Goal: Task Accomplishment & Management: Manage account settings

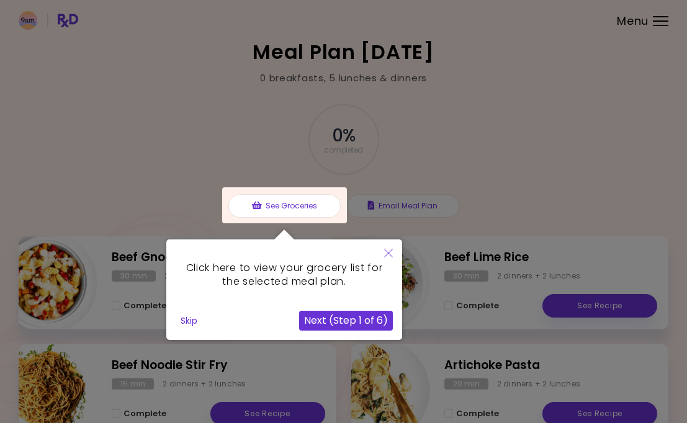
click at [179, 320] on button "Skip" at bounding box center [189, 320] width 27 height 19
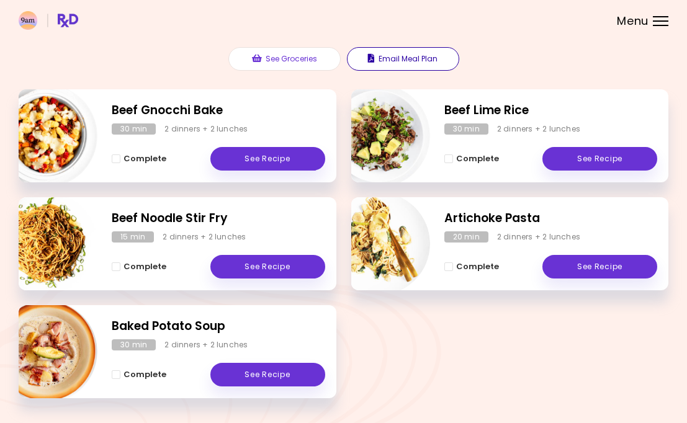
scroll to position [152, 0]
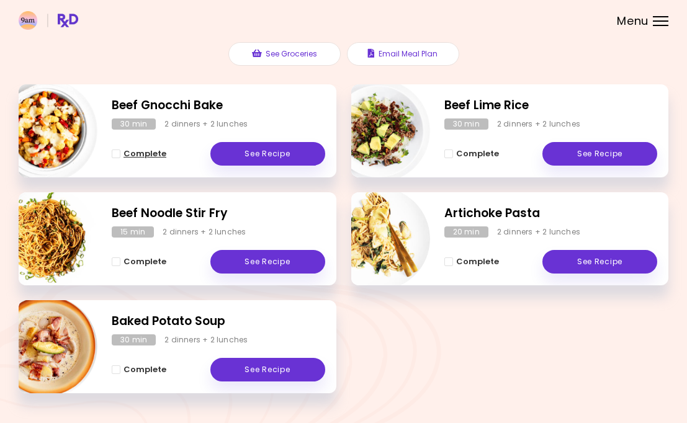
click at [114, 154] on span "Complete - Beef Gnocchi Bake" at bounding box center [116, 154] width 9 height 9
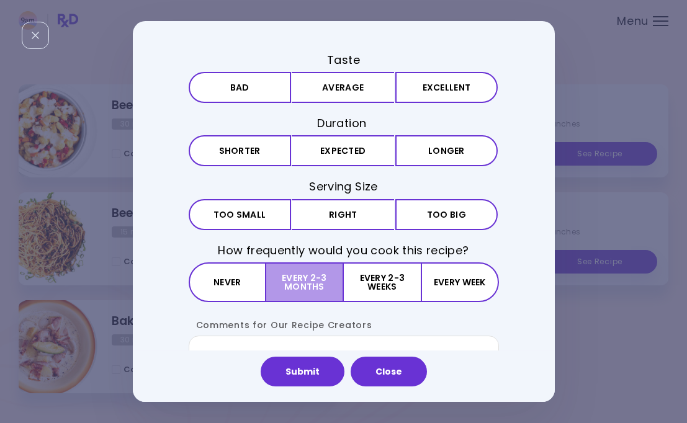
click at [327, 286] on button "Every 2-3 months" at bounding box center [305, 282] width 78 height 40
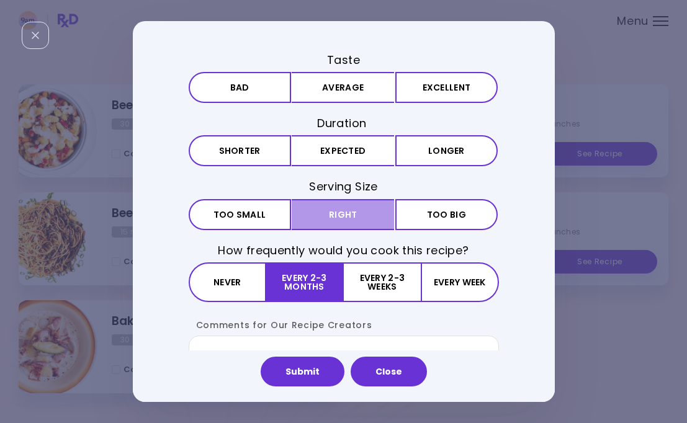
click at [356, 215] on button "Right" at bounding box center [343, 214] width 102 height 31
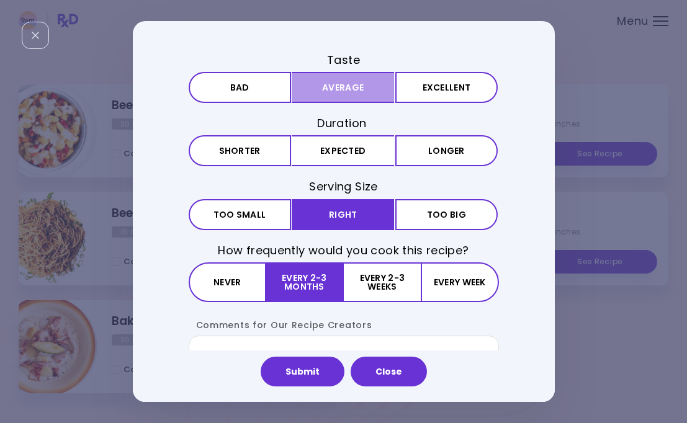
click at [345, 93] on button "Average" at bounding box center [343, 87] width 102 height 31
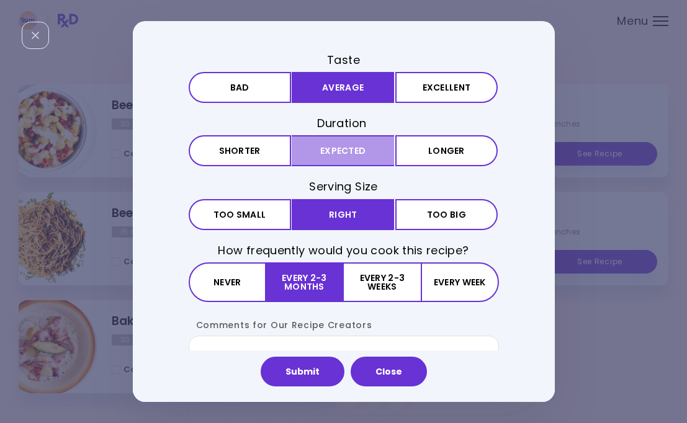
click at [347, 143] on button "Expected" at bounding box center [343, 151] width 102 height 31
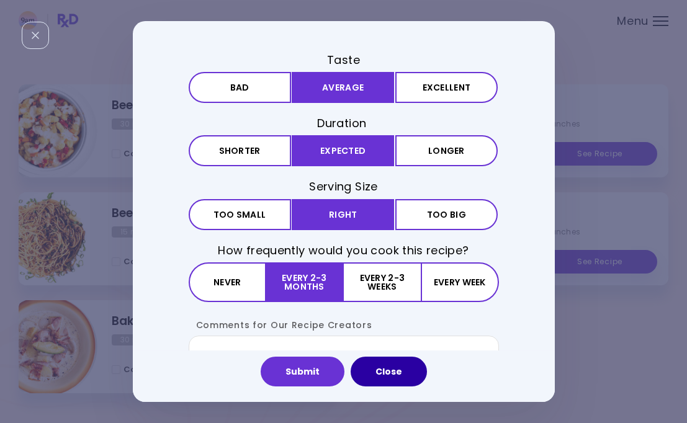
click at [390, 369] on button "Close" at bounding box center [389, 372] width 76 height 30
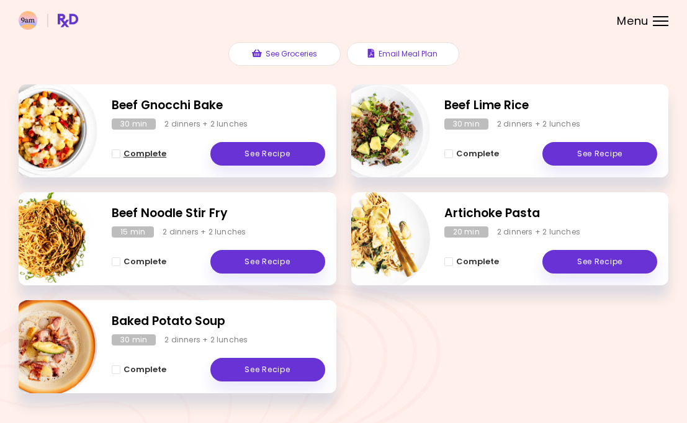
click at [115, 153] on span "Complete - Beef Gnocchi Bake" at bounding box center [116, 154] width 9 height 9
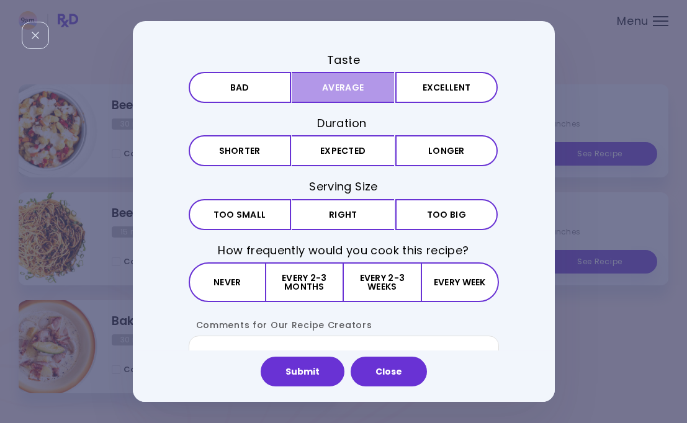
click at [337, 89] on button "Average" at bounding box center [343, 87] width 102 height 31
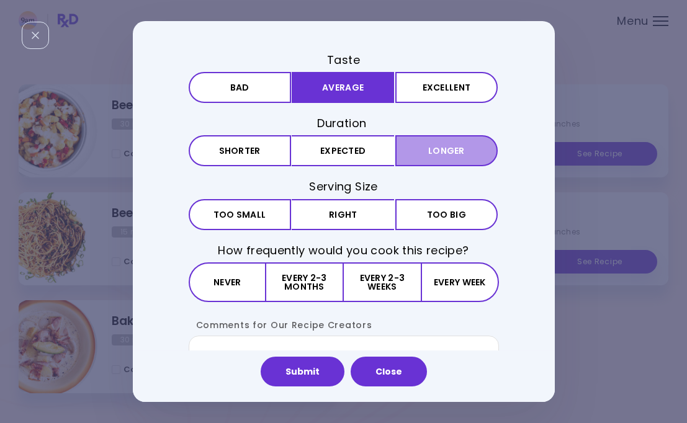
click at [448, 159] on button "Longer" at bounding box center [446, 151] width 102 height 31
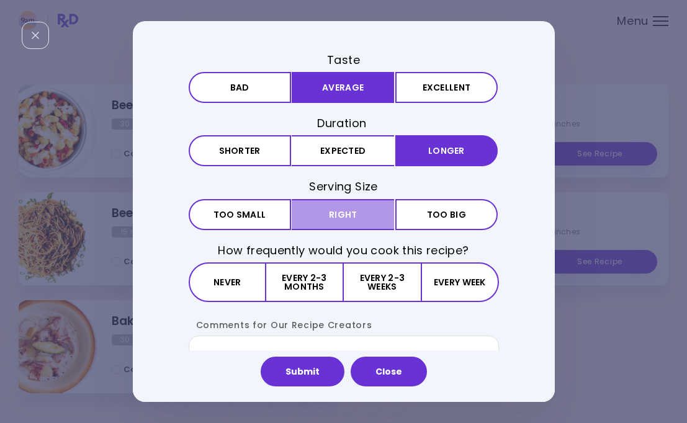
click at [367, 220] on button "Right" at bounding box center [343, 214] width 102 height 31
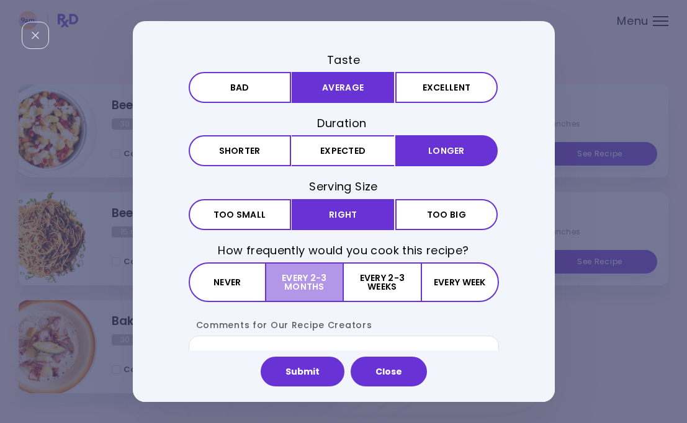
click at [315, 280] on button "Every 2-3 months" at bounding box center [305, 282] width 78 height 40
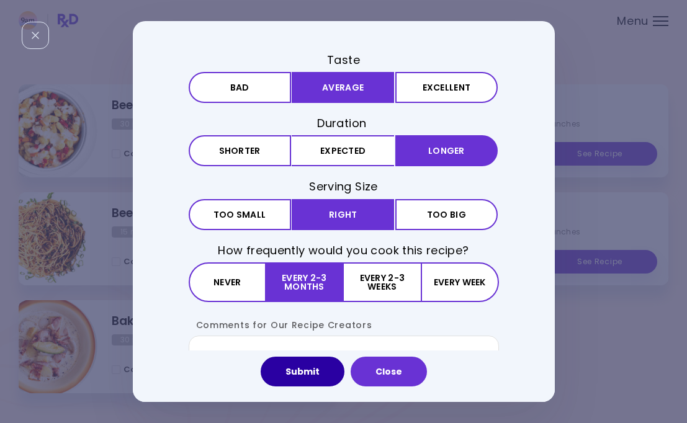
click at [305, 382] on button "Submit" at bounding box center [303, 372] width 84 height 30
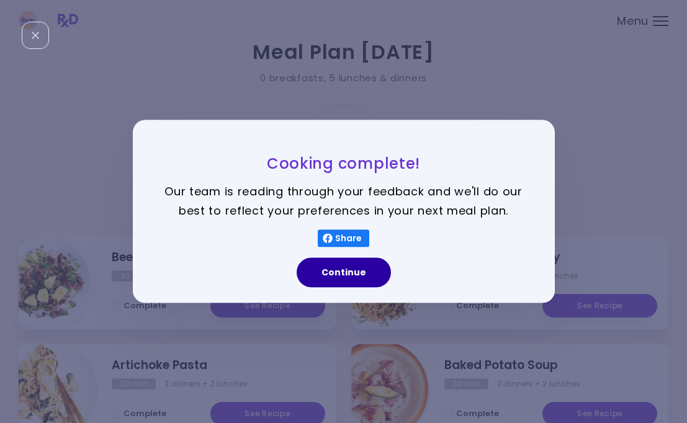
click at [345, 269] on button "Continue" at bounding box center [344, 273] width 94 height 30
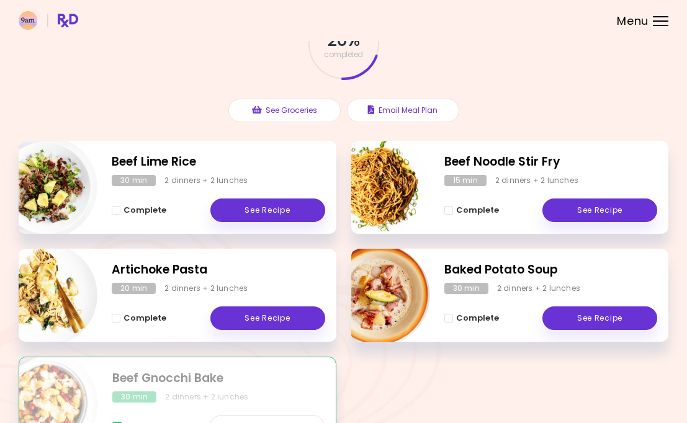
scroll to position [101, 0]
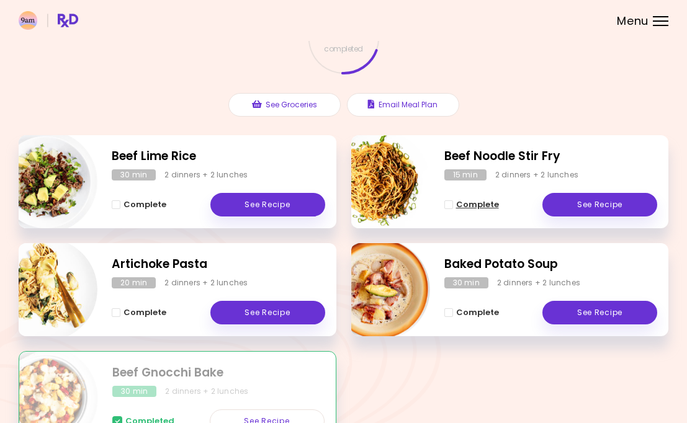
click at [448, 205] on span "Complete - Beef Noodle Stir Fry" at bounding box center [448, 204] width 9 height 9
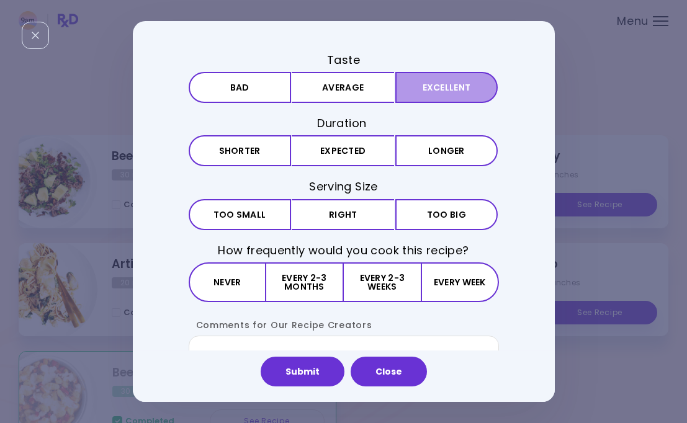
click at [427, 95] on button "Excellent" at bounding box center [446, 87] width 102 height 31
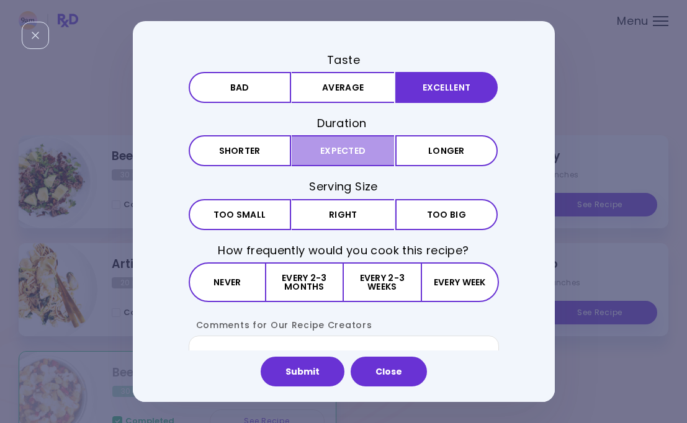
click at [333, 148] on button "Expected" at bounding box center [343, 151] width 102 height 31
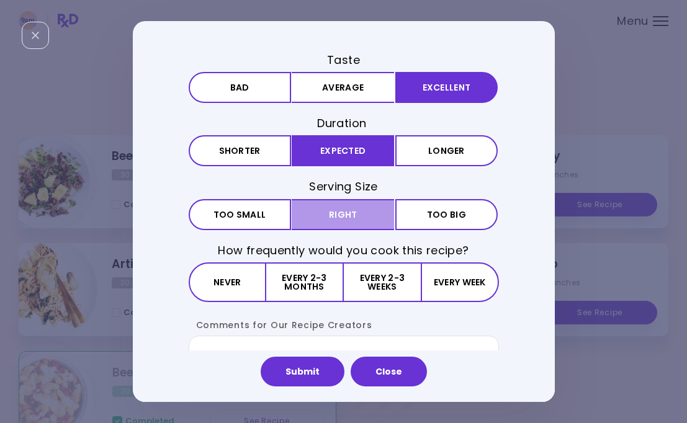
click at [329, 217] on button "Right" at bounding box center [343, 214] width 102 height 31
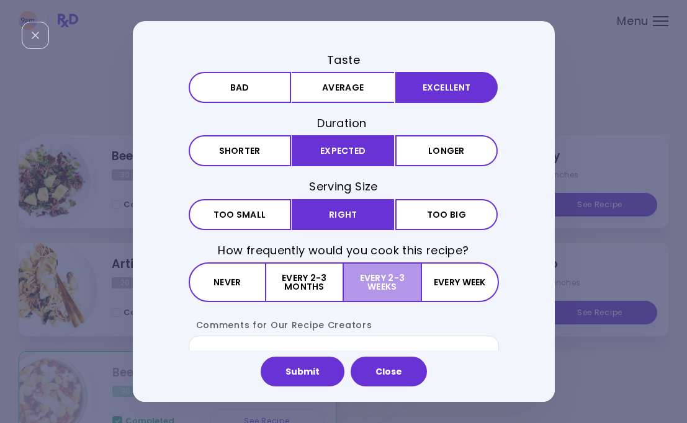
click at [408, 282] on button "Every 2-3 weeks" at bounding box center [382, 282] width 77 height 40
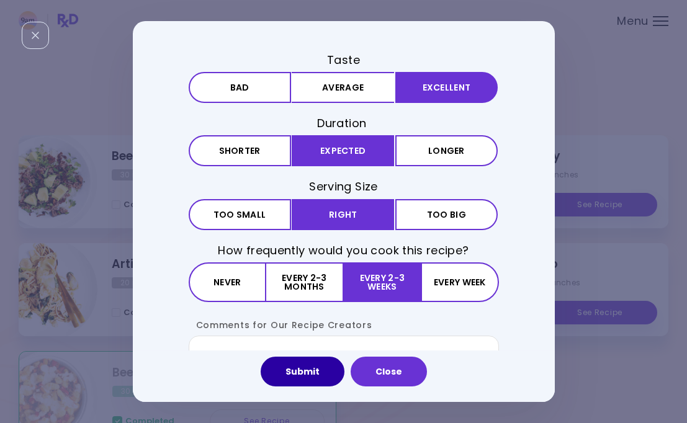
click at [322, 370] on button "Submit" at bounding box center [303, 372] width 84 height 30
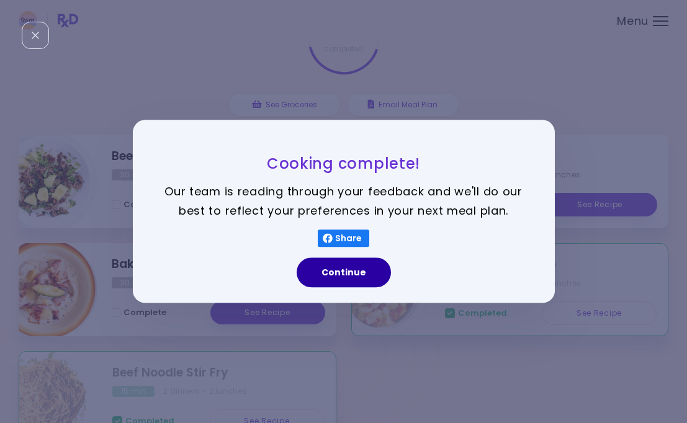
click at [348, 276] on button "Continue" at bounding box center [344, 273] width 94 height 30
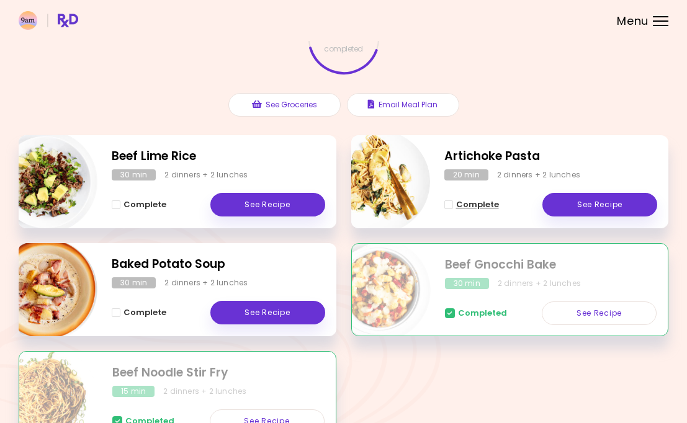
click at [449, 204] on span "Complete - Artichoke Pasta" at bounding box center [448, 204] width 9 height 9
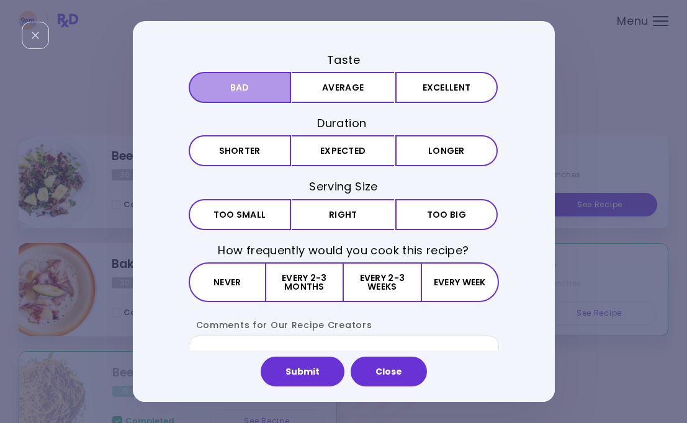
click at [248, 89] on button "Bad" at bounding box center [240, 87] width 102 height 31
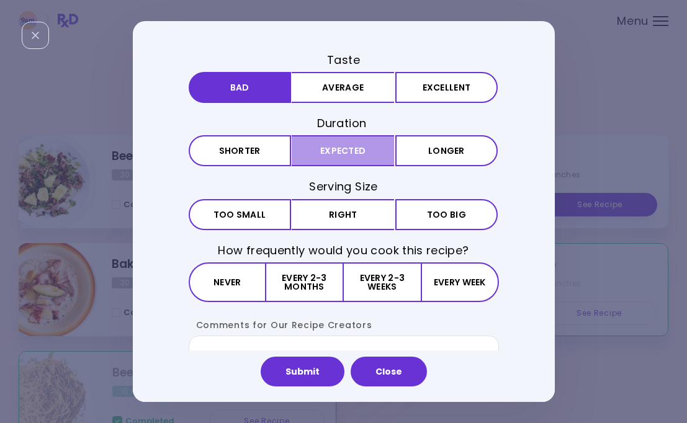
click at [310, 145] on button "Expected" at bounding box center [343, 151] width 102 height 31
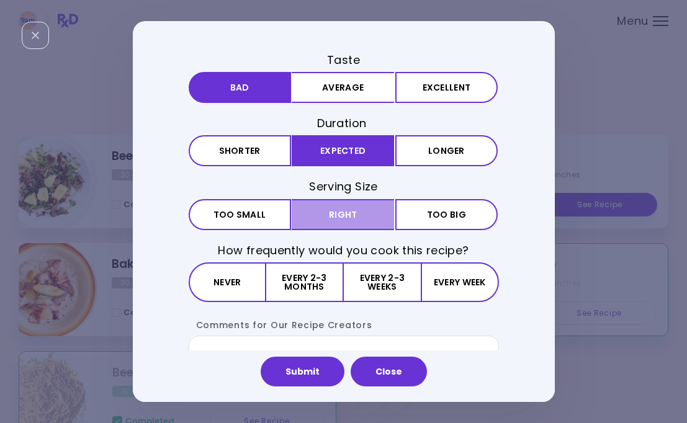
click at [323, 210] on button "Right" at bounding box center [343, 214] width 102 height 31
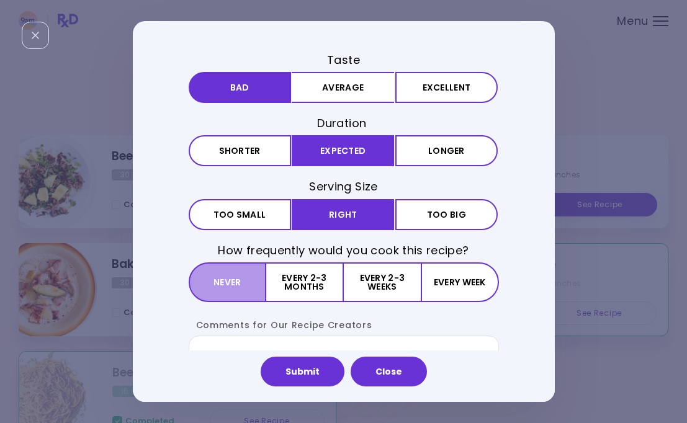
click at [246, 275] on button "Never" at bounding box center [228, 282] width 78 height 40
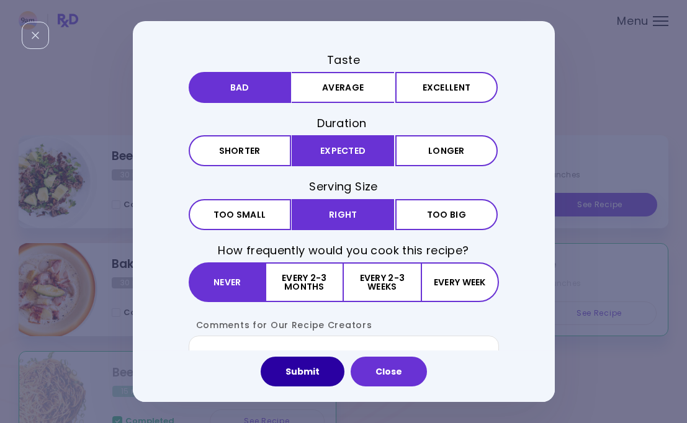
click at [300, 375] on button "Submit" at bounding box center [303, 372] width 84 height 30
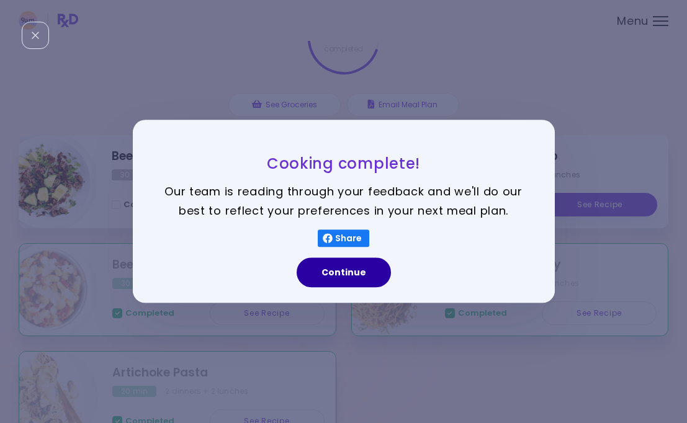
click at [309, 285] on button "Continue" at bounding box center [344, 273] width 94 height 30
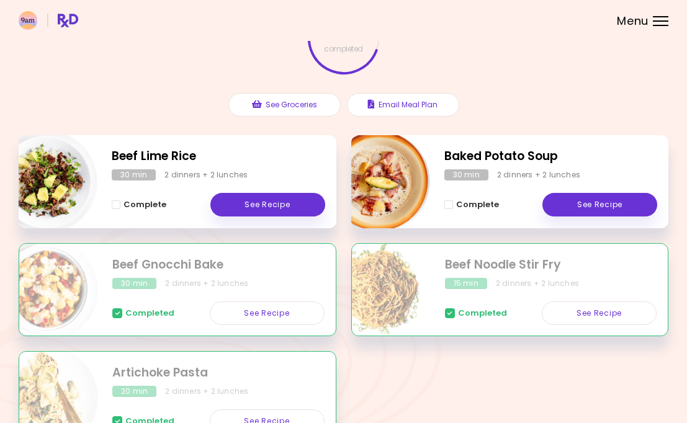
scroll to position [110, 0]
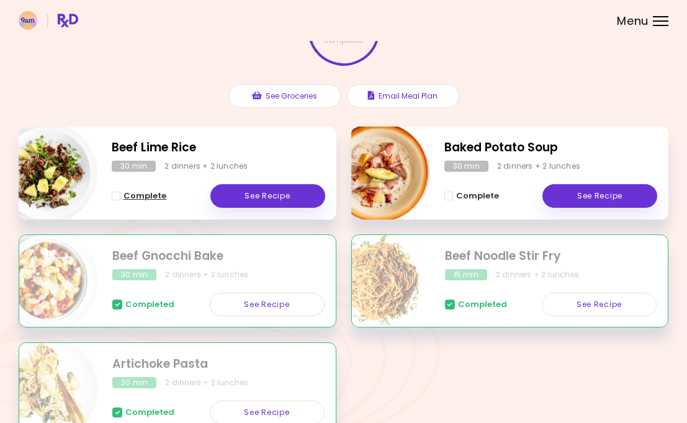
click at [119, 199] on button "Complete" at bounding box center [139, 196] width 55 height 15
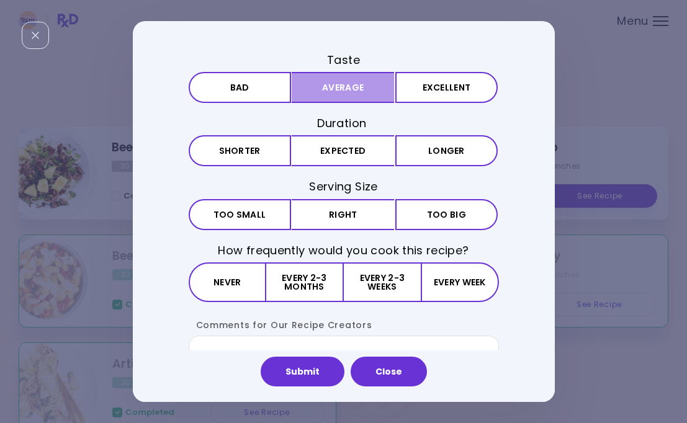
click at [371, 81] on button "Average" at bounding box center [343, 87] width 102 height 31
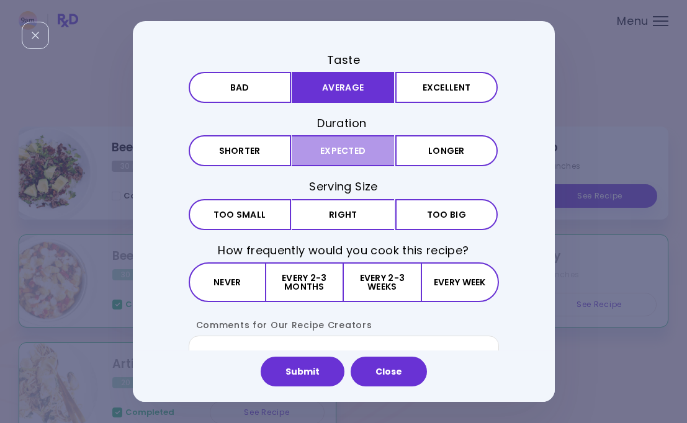
click at [360, 148] on button "Expected" at bounding box center [343, 151] width 102 height 31
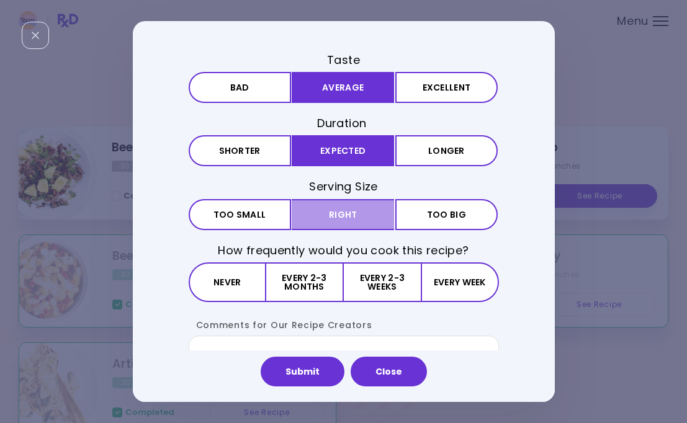
click at [354, 217] on button "Right" at bounding box center [343, 214] width 102 height 31
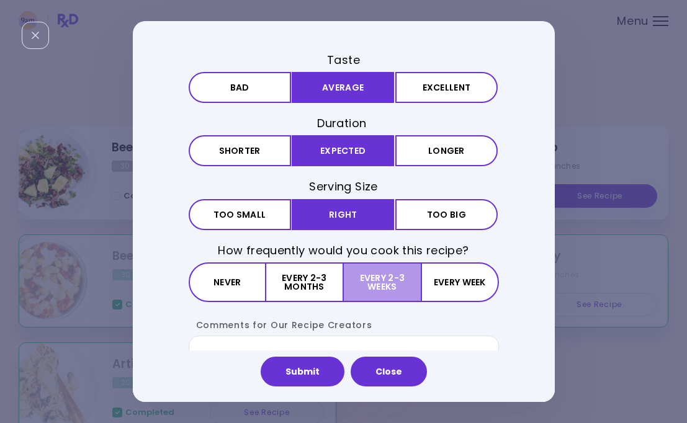
click at [374, 280] on button "Every 2-3 weeks" at bounding box center [382, 282] width 77 height 40
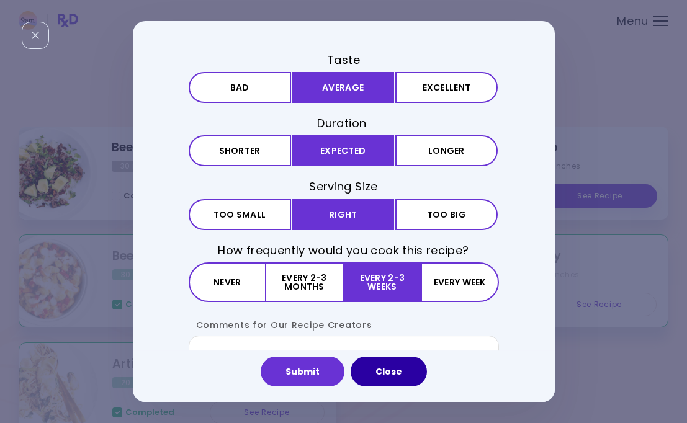
click at [384, 371] on button "Close" at bounding box center [389, 372] width 76 height 30
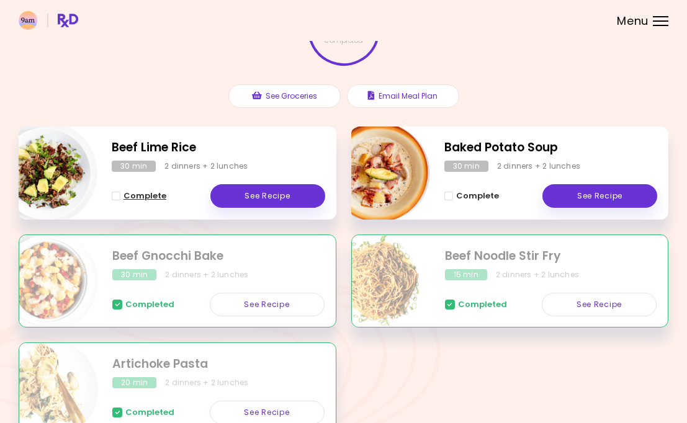
click at [116, 194] on span "Complete - Beef Lime Rice" at bounding box center [116, 196] width 9 height 9
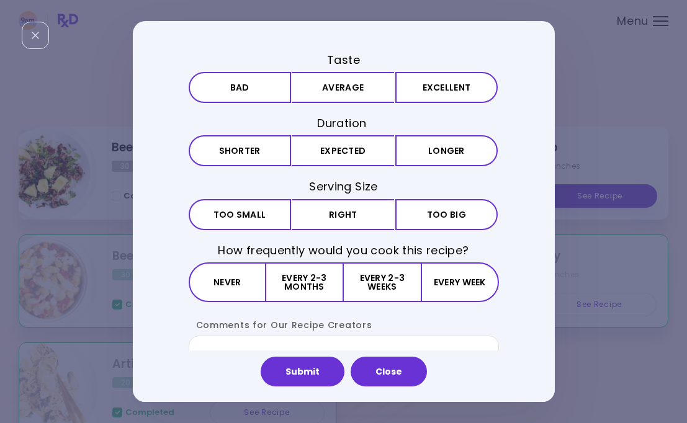
click at [313, 107] on div "Taste Bad Average Excellent Duration Shorter Expected Longer Serving Size Small…" at bounding box center [344, 240] width 310 height 377
click at [329, 99] on button "Average" at bounding box center [343, 87] width 102 height 31
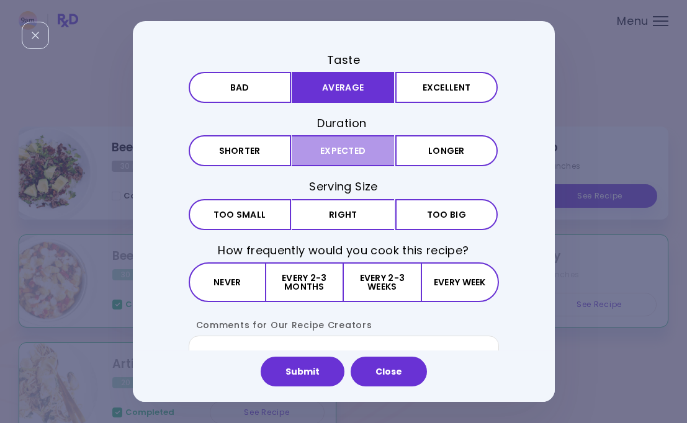
click at [333, 143] on button "Expected" at bounding box center [343, 151] width 102 height 31
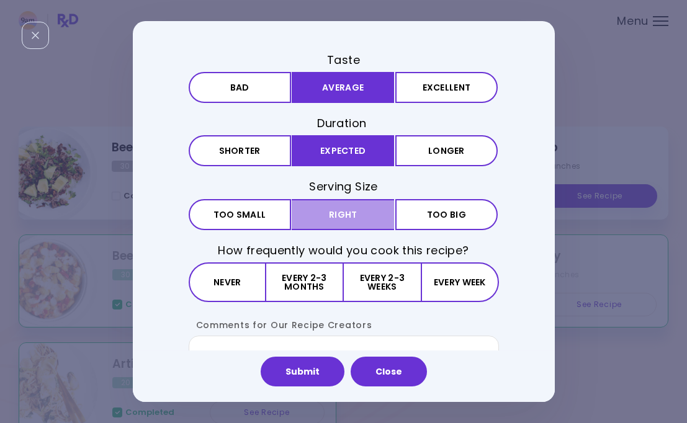
click at [347, 208] on button "Right" at bounding box center [343, 214] width 102 height 31
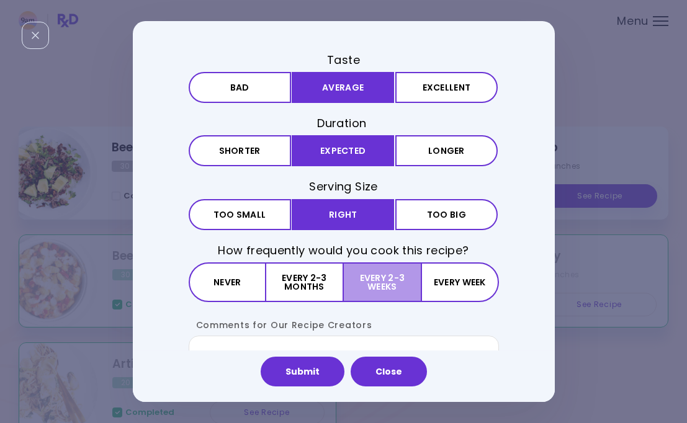
click at [392, 270] on button "Every 2-3 weeks" at bounding box center [382, 282] width 77 height 40
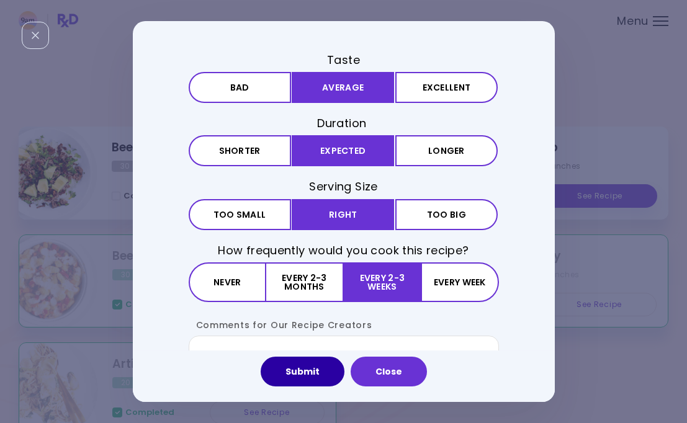
click at [306, 377] on button "Submit" at bounding box center [303, 372] width 84 height 30
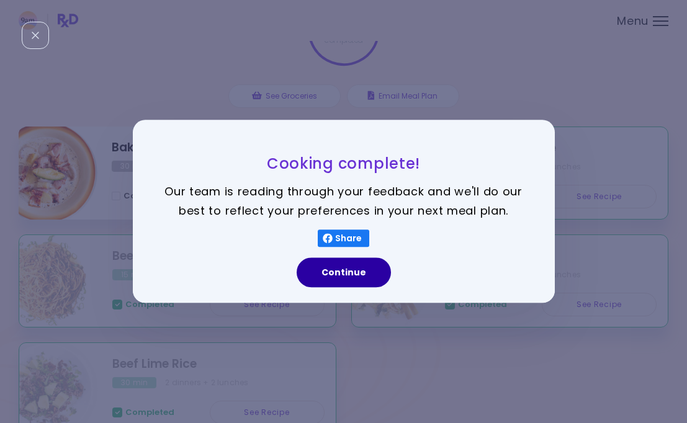
click at [373, 267] on button "Continue" at bounding box center [344, 273] width 94 height 30
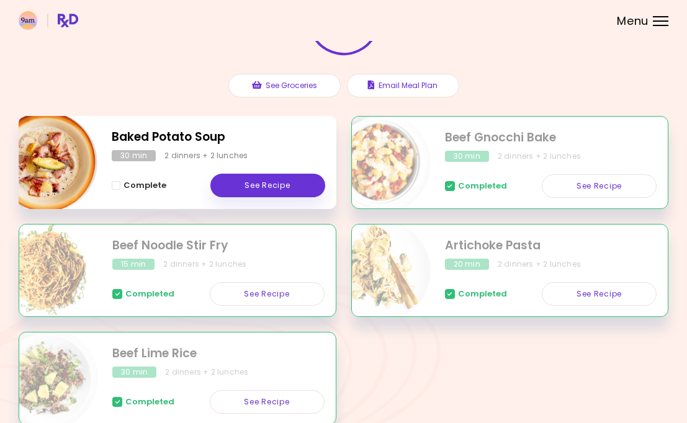
scroll to position [123, 0]
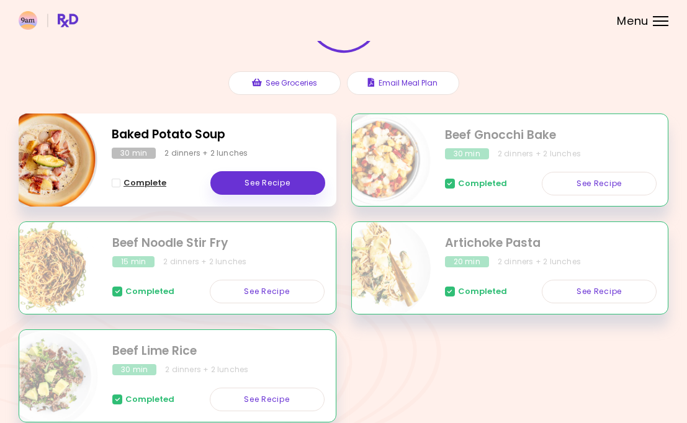
click at [114, 181] on span "Complete - Baked Potato Soup" at bounding box center [116, 183] width 9 height 9
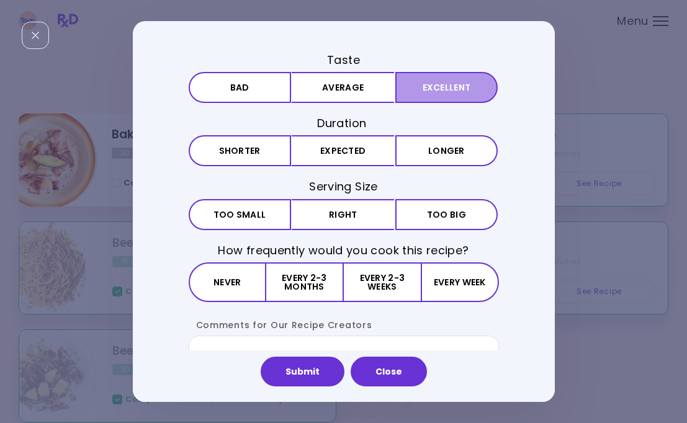
click at [454, 94] on button "Excellent" at bounding box center [446, 87] width 102 height 31
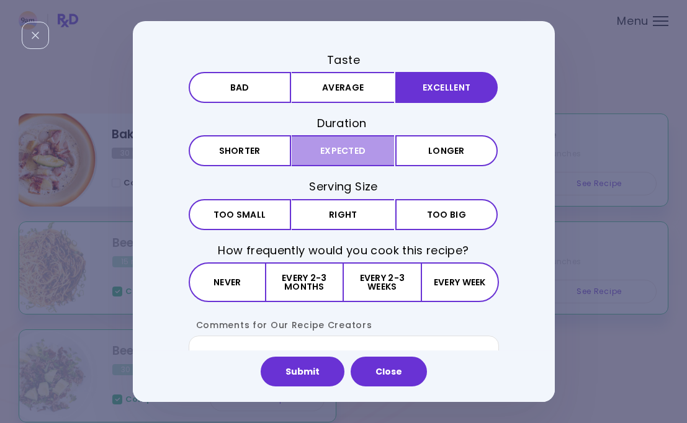
click at [326, 146] on button "Expected" at bounding box center [343, 151] width 102 height 31
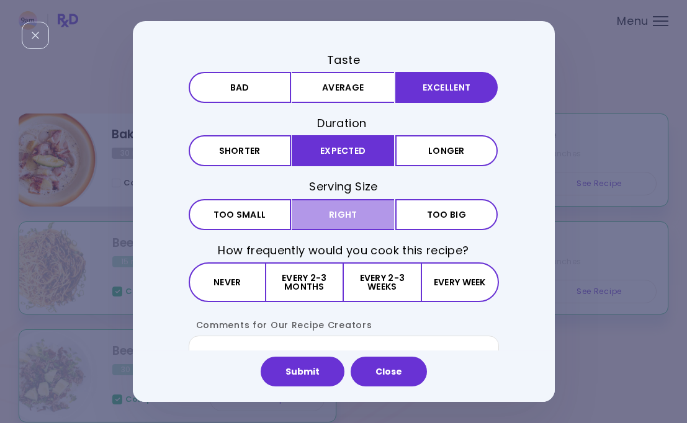
click at [328, 222] on button "Right" at bounding box center [343, 214] width 102 height 31
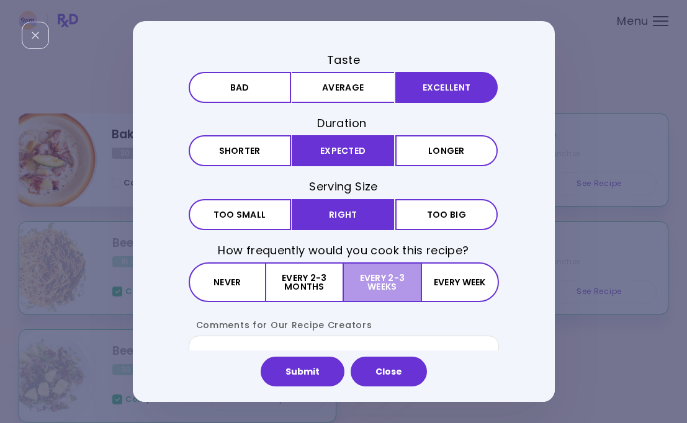
click at [400, 293] on button "Every 2-3 weeks" at bounding box center [382, 282] width 77 height 40
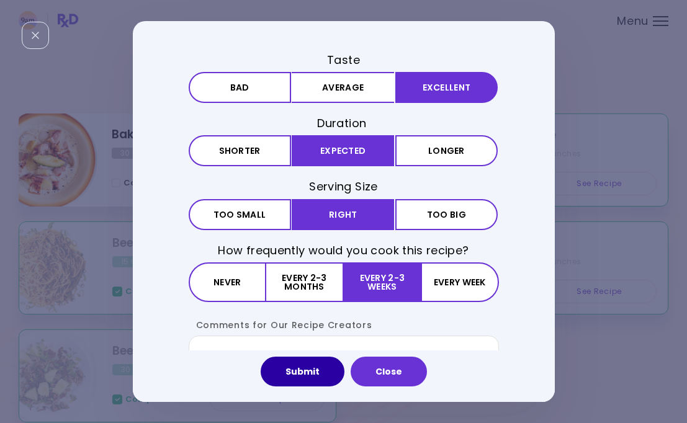
click at [316, 366] on button "Submit" at bounding box center [303, 372] width 84 height 30
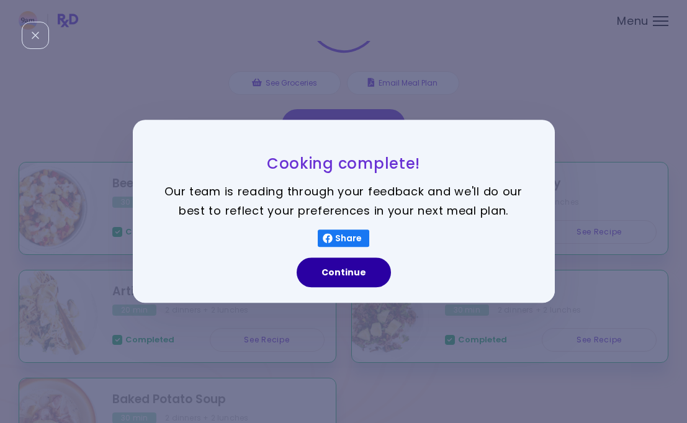
click at [337, 278] on button "Continue" at bounding box center [344, 273] width 94 height 30
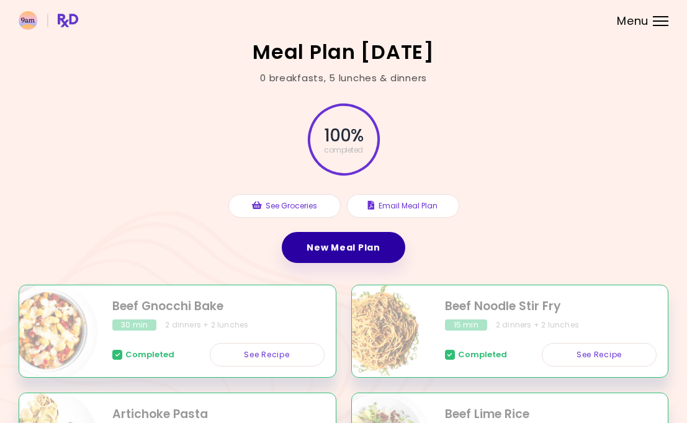
scroll to position [0, 0]
click at [368, 250] on link "New Meal Plan" at bounding box center [343, 247] width 123 height 31
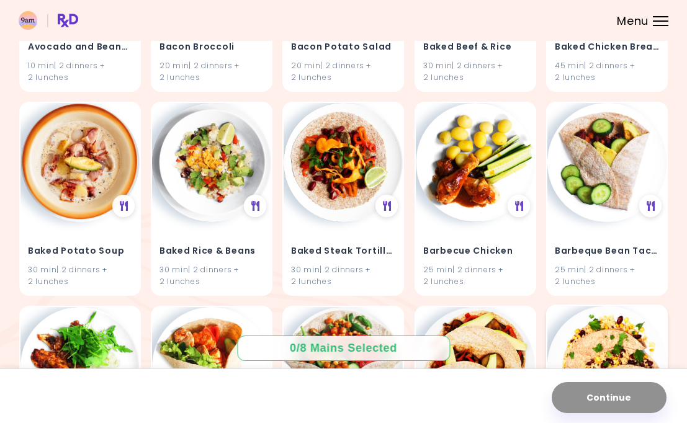
scroll to position [275, 0]
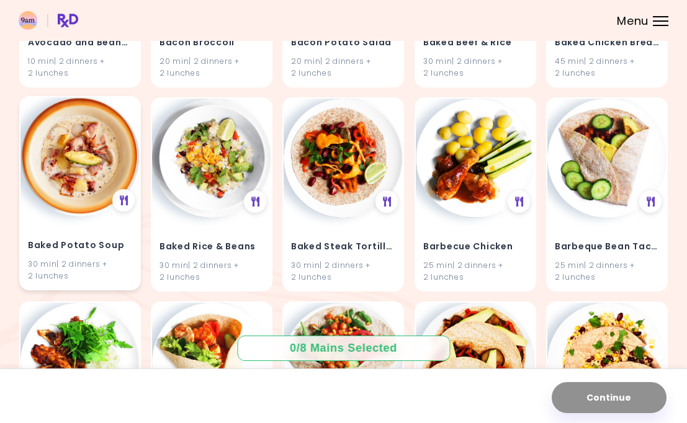
click at [108, 237] on h4 "Baked Potato Soup" at bounding box center [80, 246] width 104 height 20
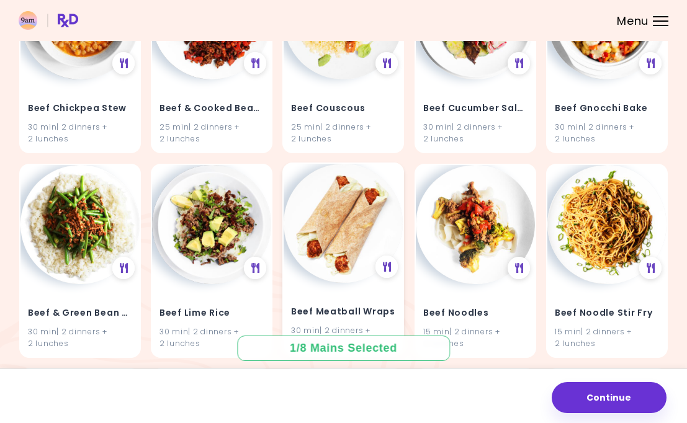
scroll to position [1444, 0]
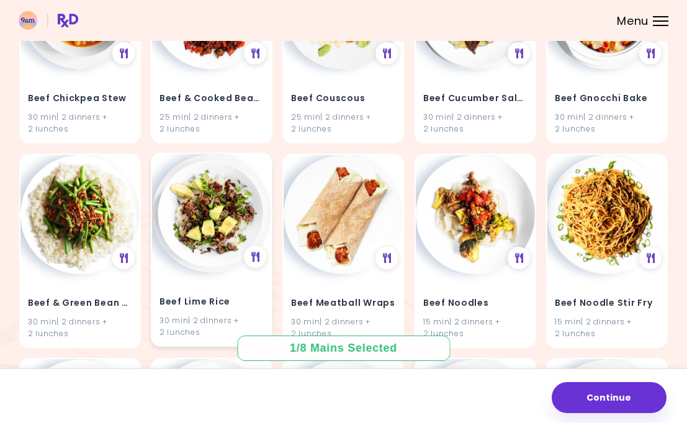
click at [230, 292] on h4 "Beef Lime Rice" at bounding box center [211, 302] width 104 height 20
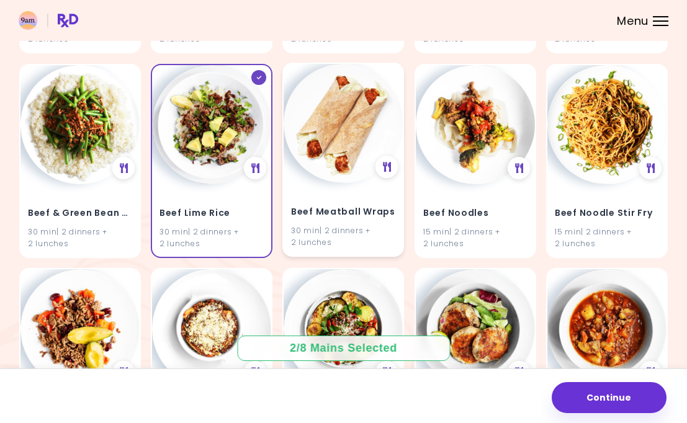
scroll to position [1551, 0]
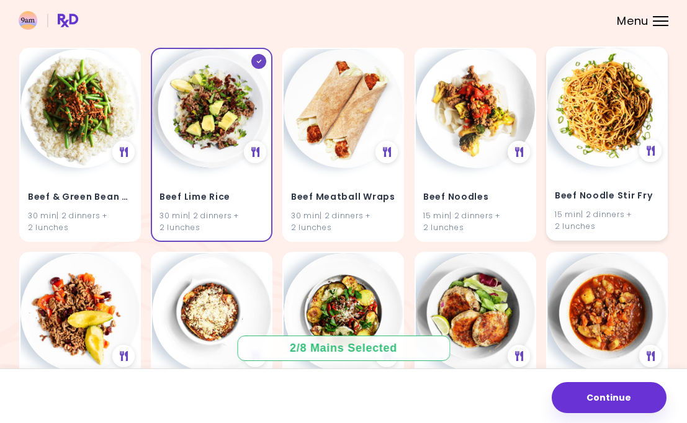
click at [621, 208] on div "15 min | 2 dinners + 2 lunches" at bounding box center [607, 220] width 104 height 24
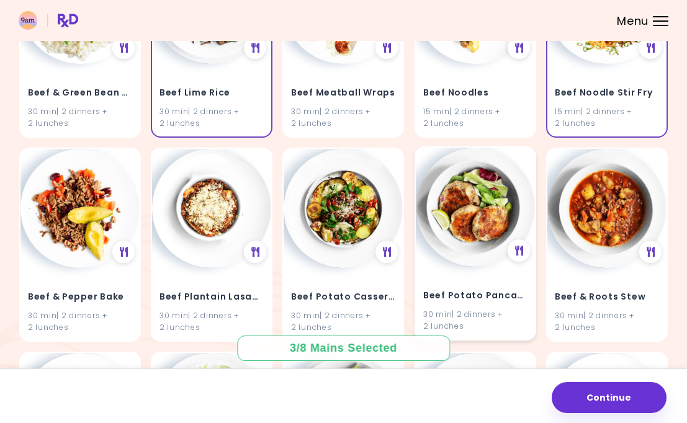
scroll to position [1656, 0]
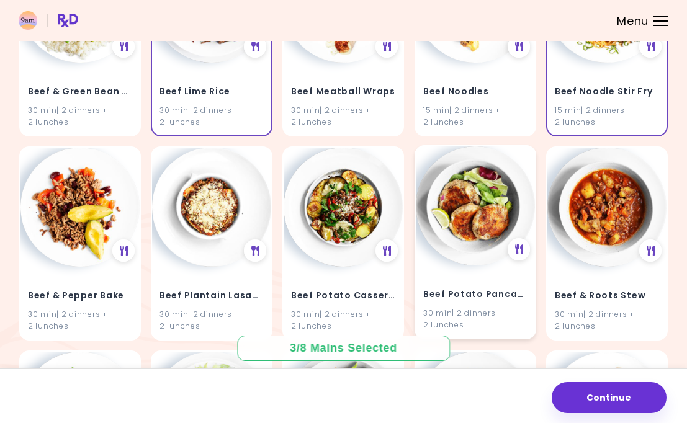
click at [511, 290] on h4 "Beef Potato Pancakes" at bounding box center [475, 295] width 104 height 20
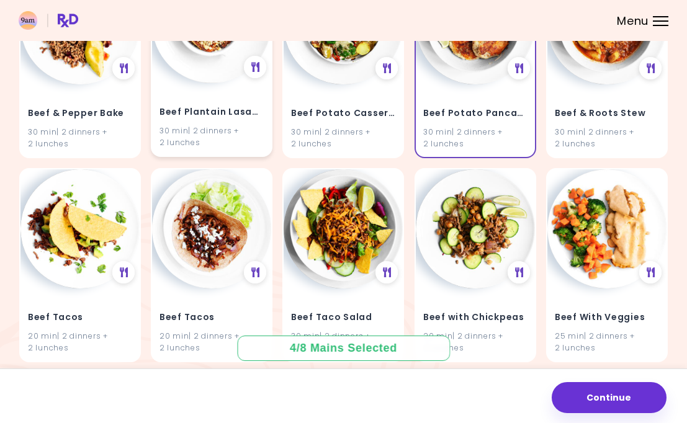
scroll to position [1853, 0]
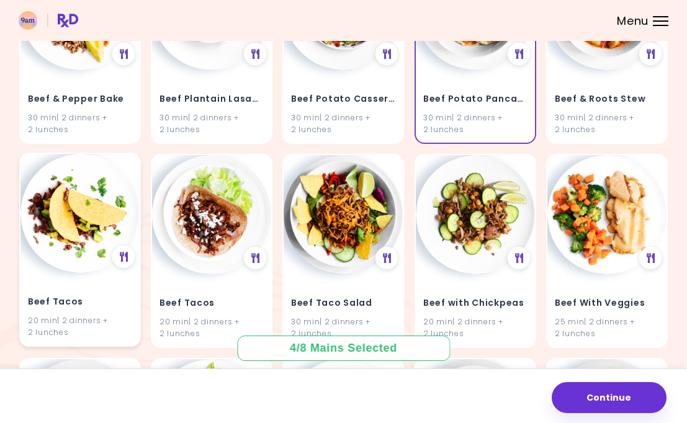
click at [105, 246] on img at bounding box center [79, 213] width 119 height 119
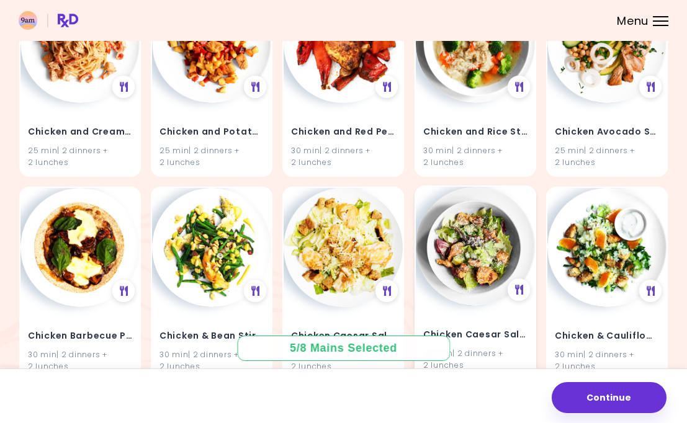
scroll to position [3455, 0]
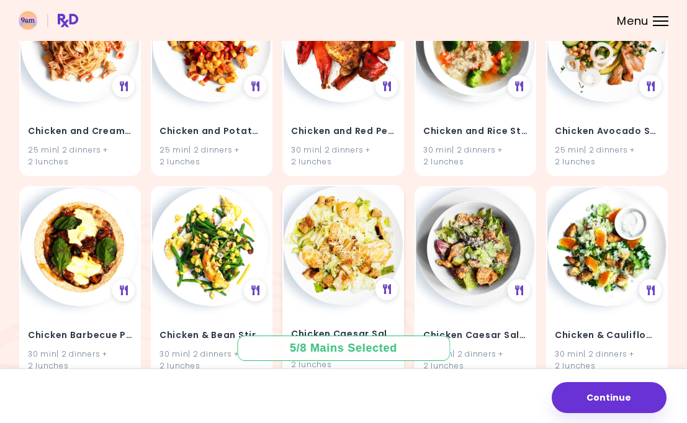
click at [342, 249] on img at bounding box center [343, 245] width 119 height 119
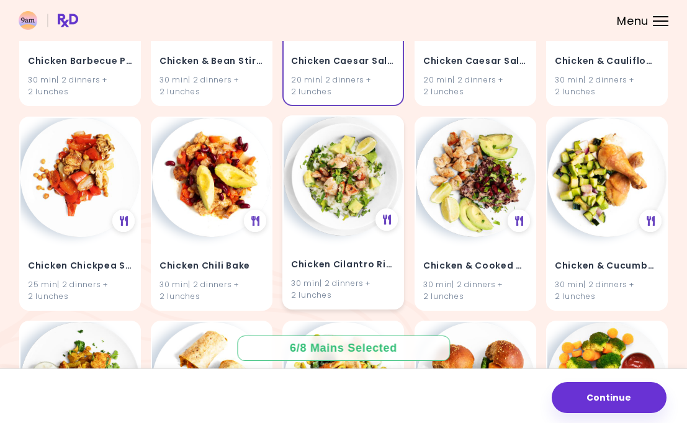
scroll to position [3731, 0]
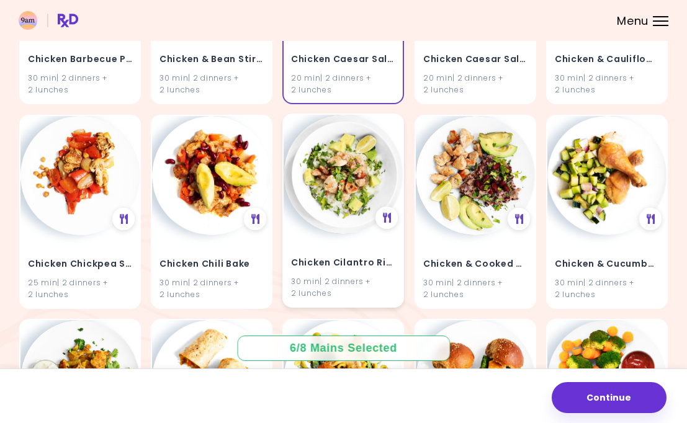
click at [371, 275] on div "30 min | 2 dinners + 2 lunches" at bounding box center [343, 287] width 104 height 24
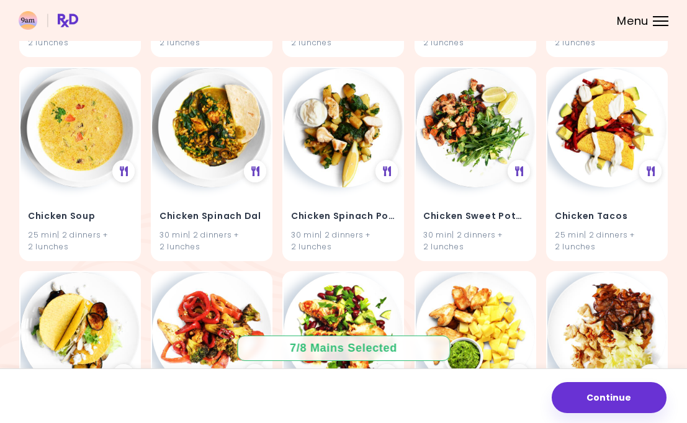
scroll to position [4803, 0]
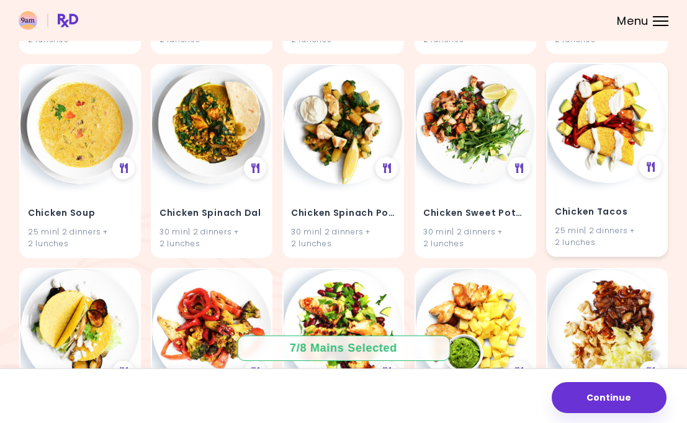
click at [585, 225] on div "25 min | 2 dinners + 2 lunches" at bounding box center [607, 237] width 104 height 24
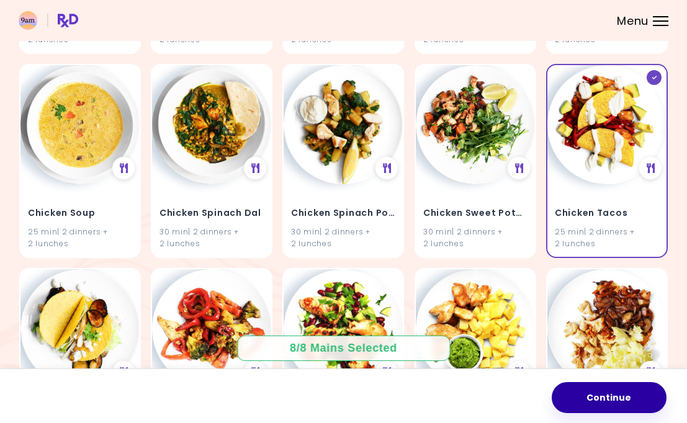
click at [606, 394] on button "Continue" at bounding box center [609, 397] width 115 height 31
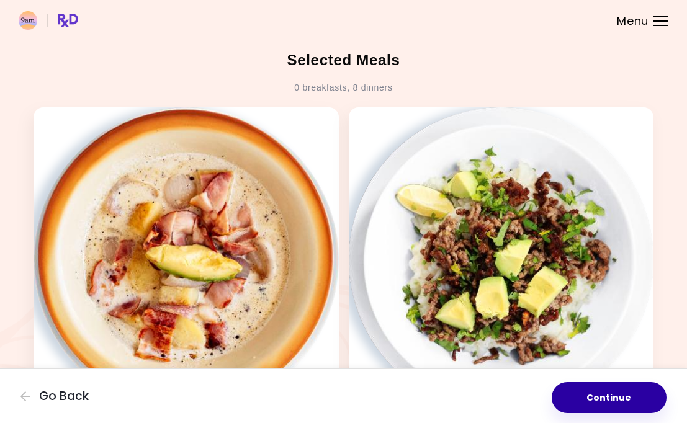
click at [641, 386] on button "Continue" at bounding box center [609, 397] width 115 height 31
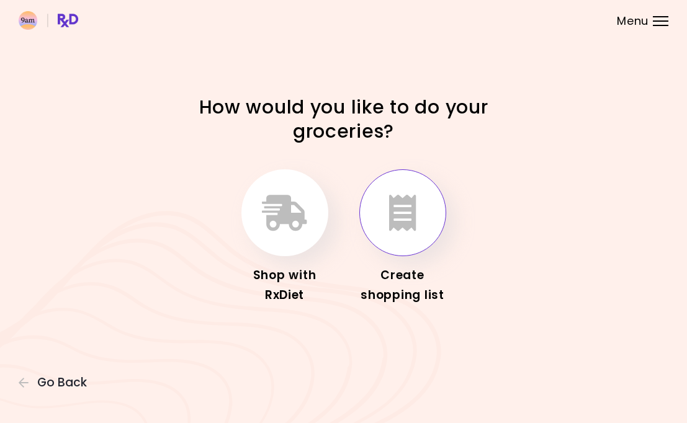
click at [424, 231] on button "button" at bounding box center [402, 212] width 87 height 87
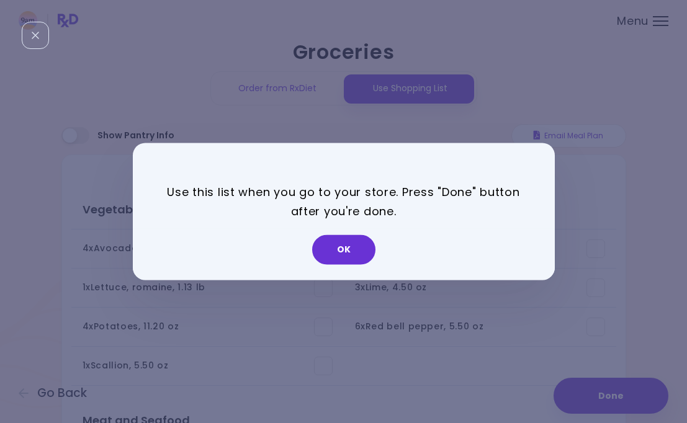
click at [342, 254] on button "OK" at bounding box center [343, 250] width 63 height 30
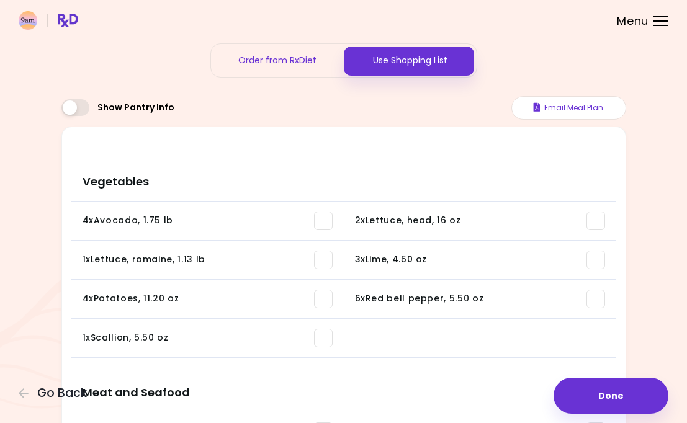
scroll to position [29, 0]
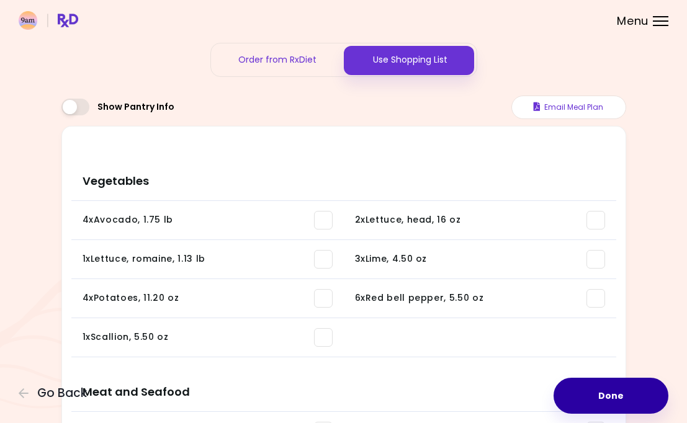
click at [612, 387] on button "Done" at bounding box center [610, 396] width 115 height 36
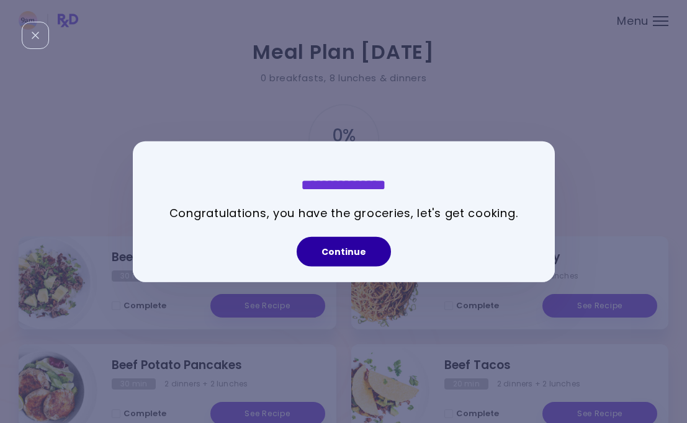
click at [345, 243] on button "Continue" at bounding box center [344, 251] width 94 height 30
